Goal: Transaction & Acquisition: Purchase product/service

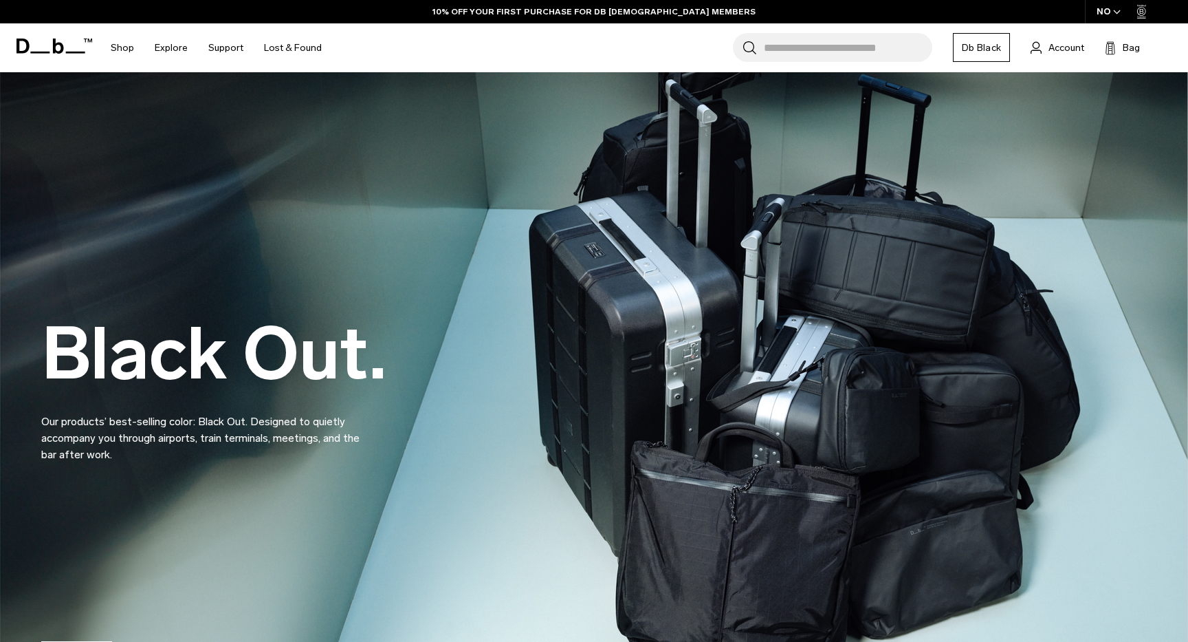
click at [818, 47] on input "Search for Bags, Luggage..." at bounding box center [848, 47] width 168 height 29
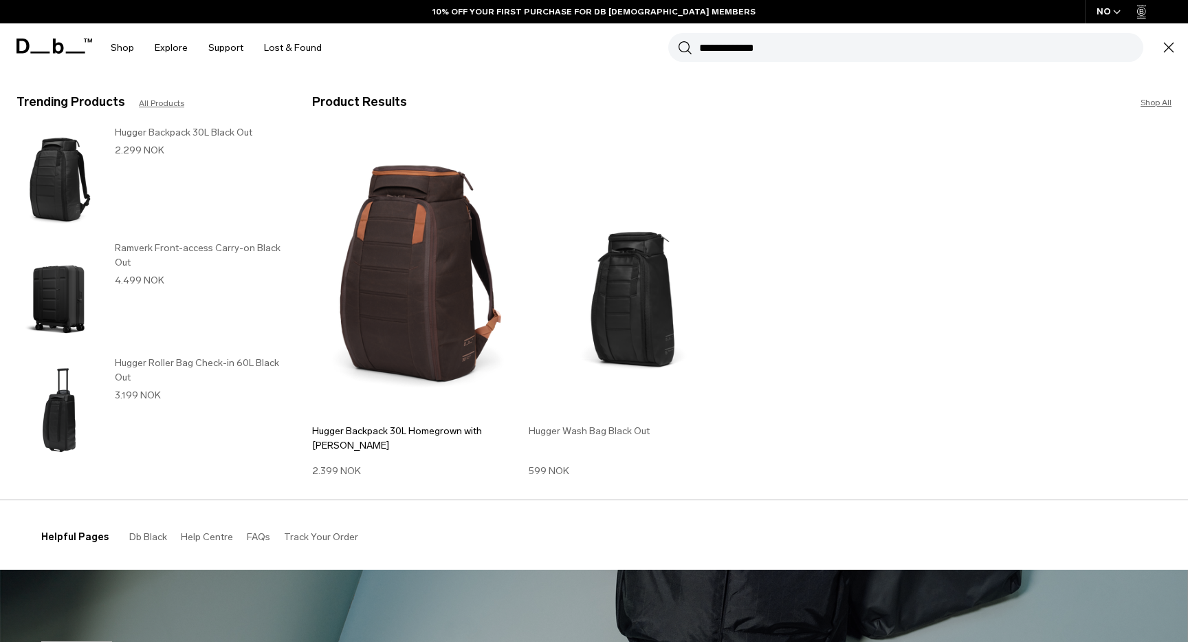
type input "**********"
click at [640, 289] on img at bounding box center [634, 274] width 210 height 283
click at [655, 270] on img at bounding box center [634, 274] width 210 height 283
